Goal: Task Accomplishment & Management: Manage account settings

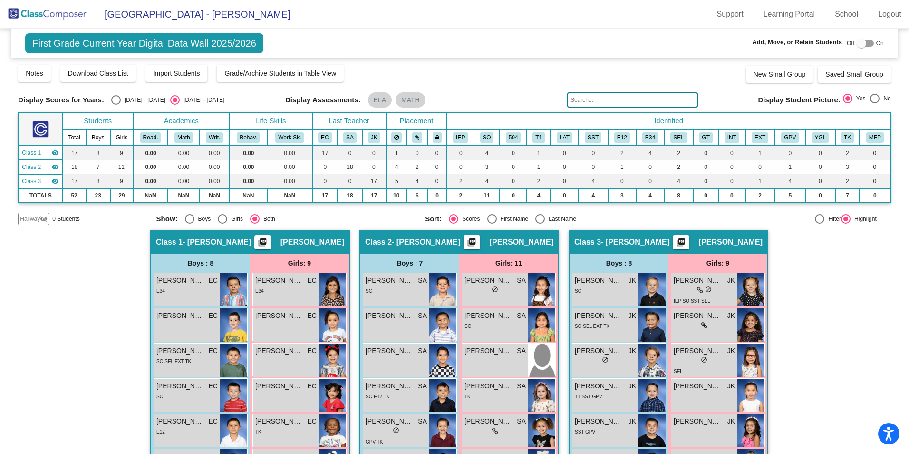
click at [61, 12] on img at bounding box center [47, 14] width 95 height 28
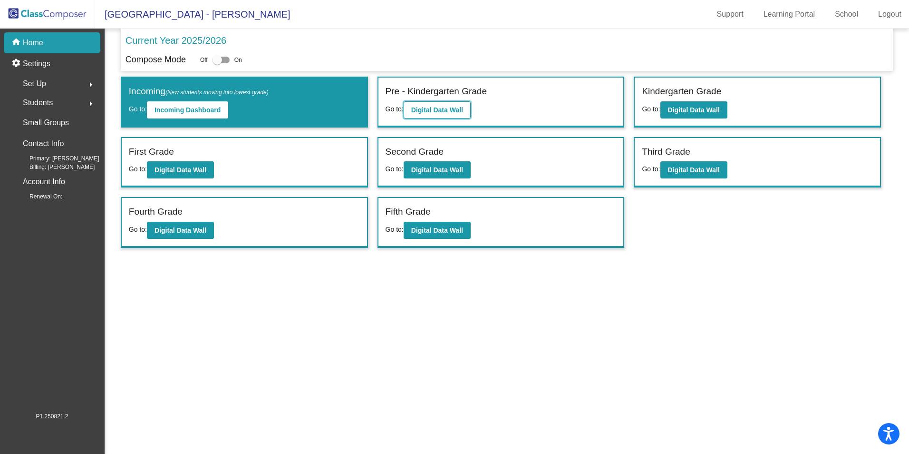
click at [460, 107] on b "Digital Data Wall" at bounding box center [437, 110] width 52 height 8
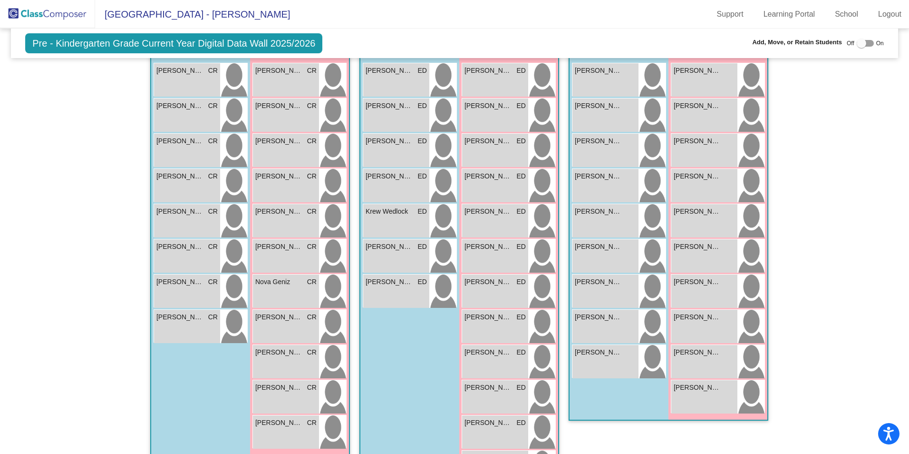
scroll to position [207, 0]
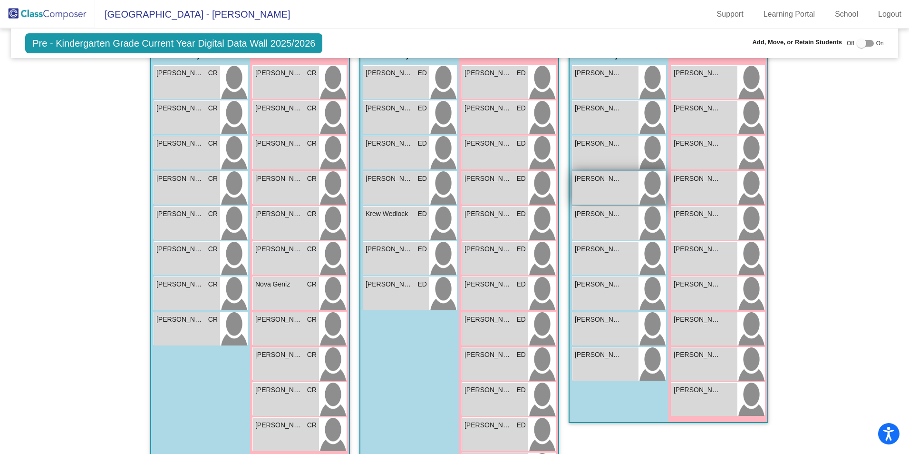
click at [604, 184] on div "[PERSON_NAME] lock do_not_disturb_alt" at bounding box center [605, 187] width 66 height 33
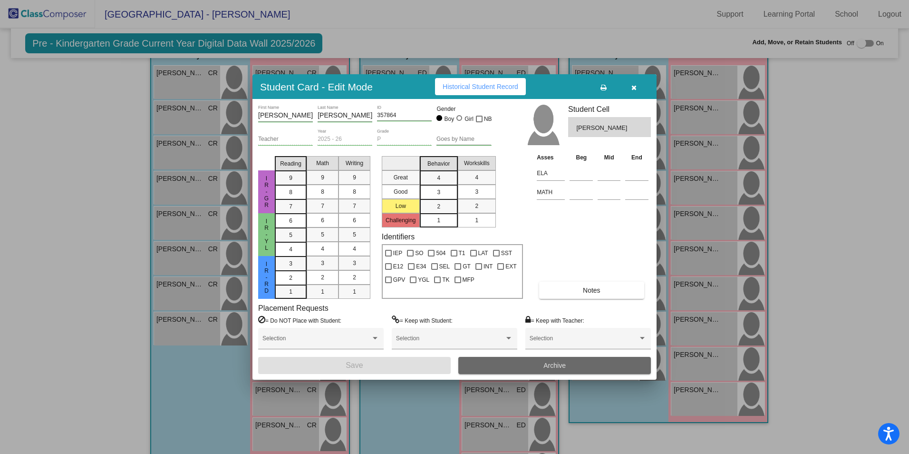
click at [559, 365] on span "Archive" at bounding box center [554, 365] width 22 height 8
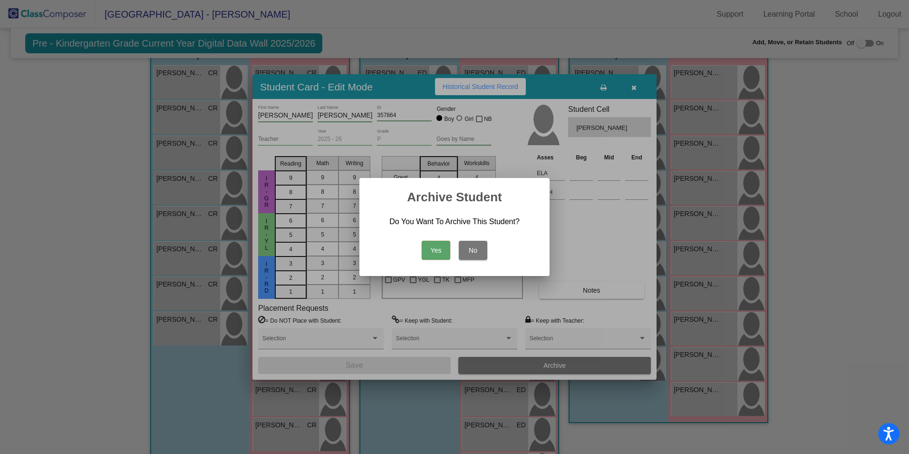
click at [435, 249] on button "Yes" at bounding box center [436, 250] width 29 height 19
